Goal: Information Seeking & Learning: Find specific fact

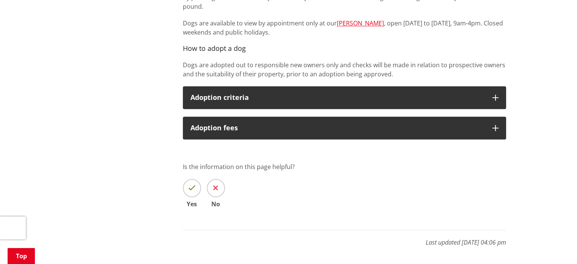
scroll to position [520, 0]
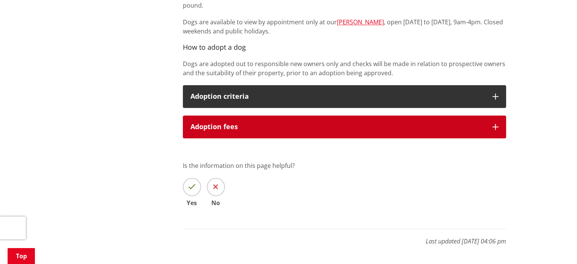
click at [493, 124] on icon "button" at bounding box center [495, 127] width 6 height 6
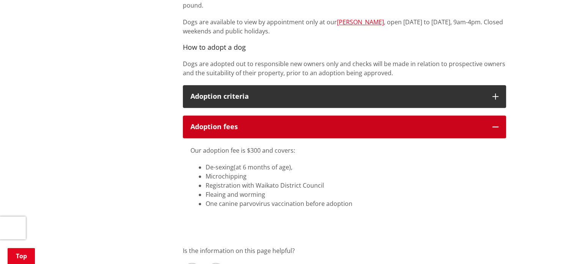
click at [493, 124] on icon "button" at bounding box center [495, 127] width 6 height 6
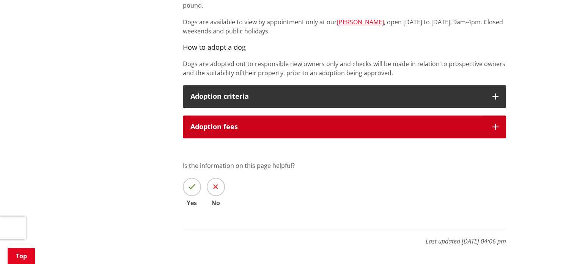
click at [495, 127] on icon "button" at bounding box center [495, 127] width 6 height 6
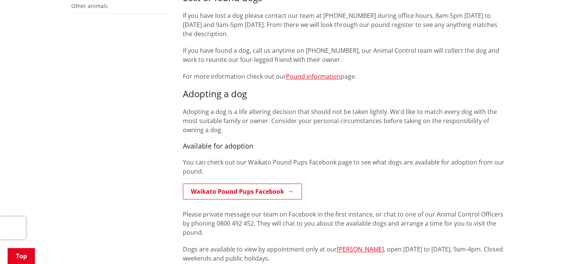
scroll to position [290, 0]
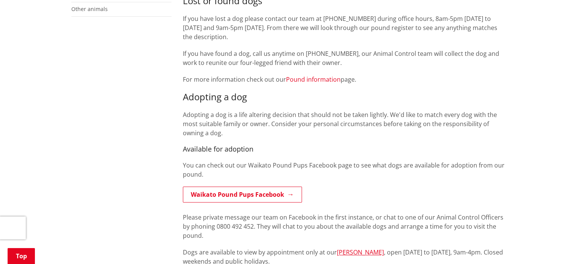
click at [319, 81] on link "Pound information" at bounding box center [313, 79] width 55 height 8
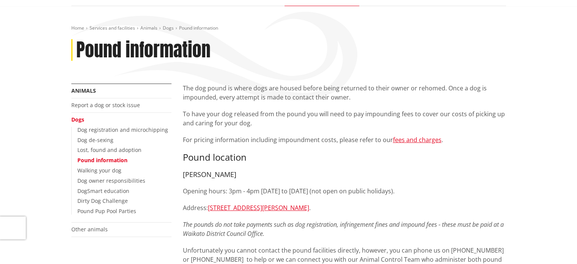
scroll to position [86, 0]
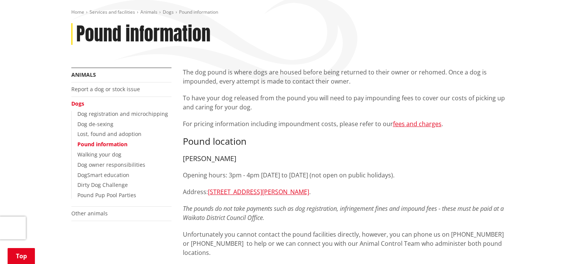
drag, startPoint x: 579, startPoint y: 19, endPoint x: 582, endPoint y: 36, distance: 16.9
click at [426, 122] on link "fees and charges" at bounding box center [417, 123] width 49 height 8
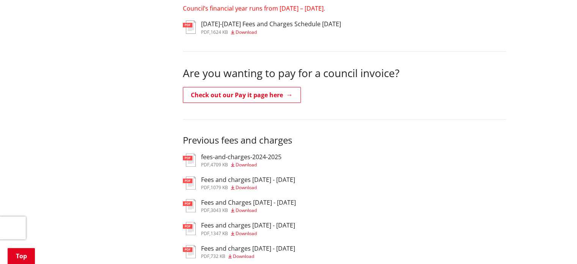
scroll to position [219, 0]
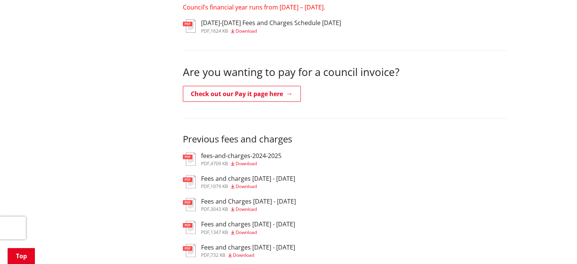
click at [253, 31] on span "Download" at bounding box center [245, 31] width 21 height 6
